Goal: Information Seeking & Learning: Learn about a topic

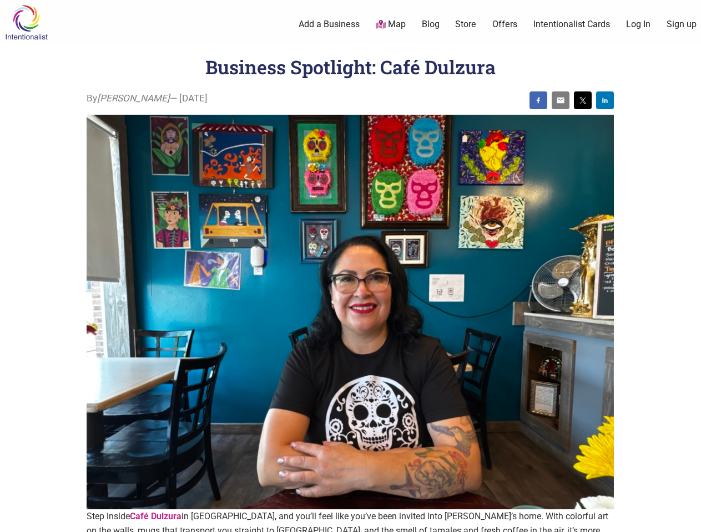
click at [350, 266] on img at bounding box center [350, 312] width 527 height 395
click at [538, 100] on img at bounding box center [538, 100] width 9 height 9
click at [560, 100] on img at bounding box center [560, 100] width 9 height 9
click at [582, 100] on img at bounding box center [582, 100] width 9 height 9
click at [605, 100] on img at bounding box center [604, 100] width 9 height 9
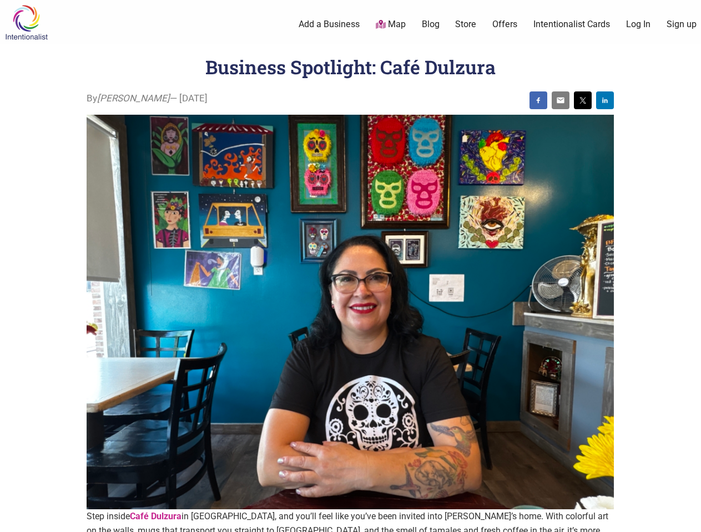
click at [688, 520] on icon at bounding box center [688, 519] width 12 height 14
